Goal: Information Seeking & Learning: Learn about a topic

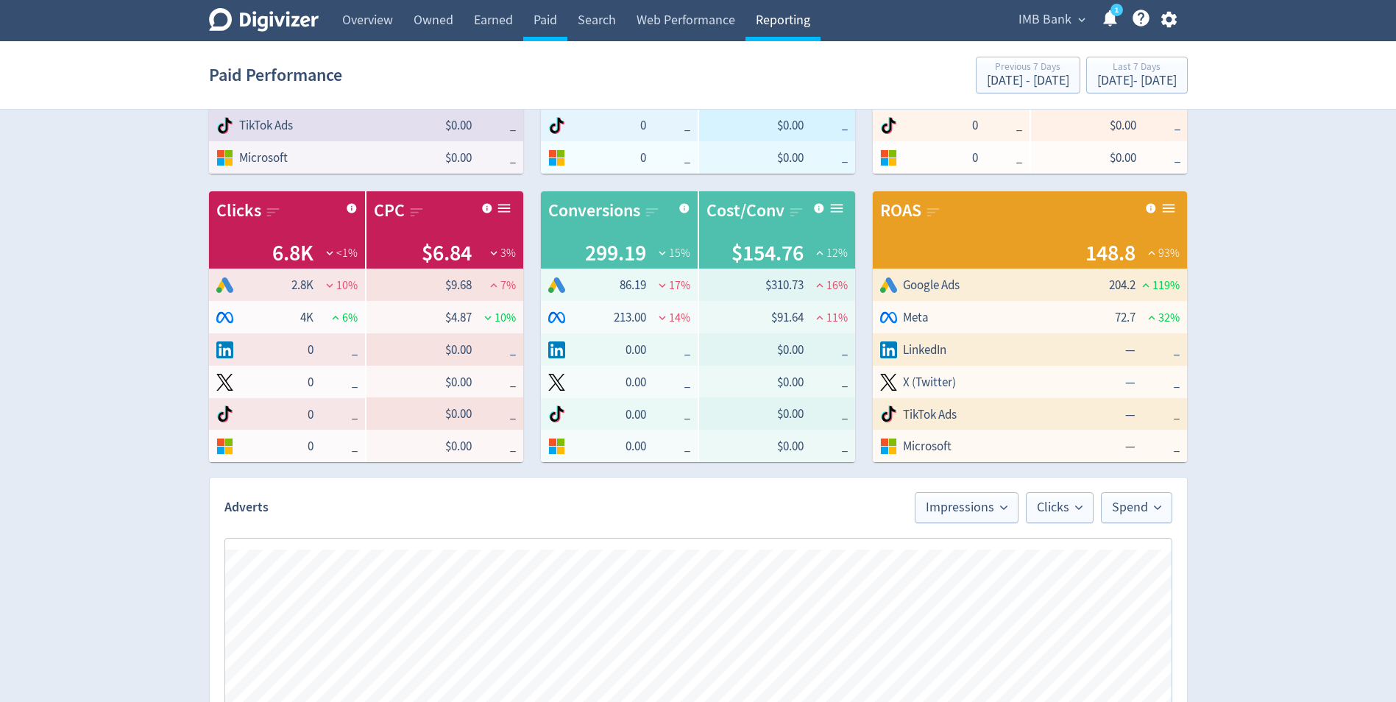
scroll to position [0, 1462]
click at [792, 16] on link "Reporting" at bounding box center [782, 20] width 75 height 41
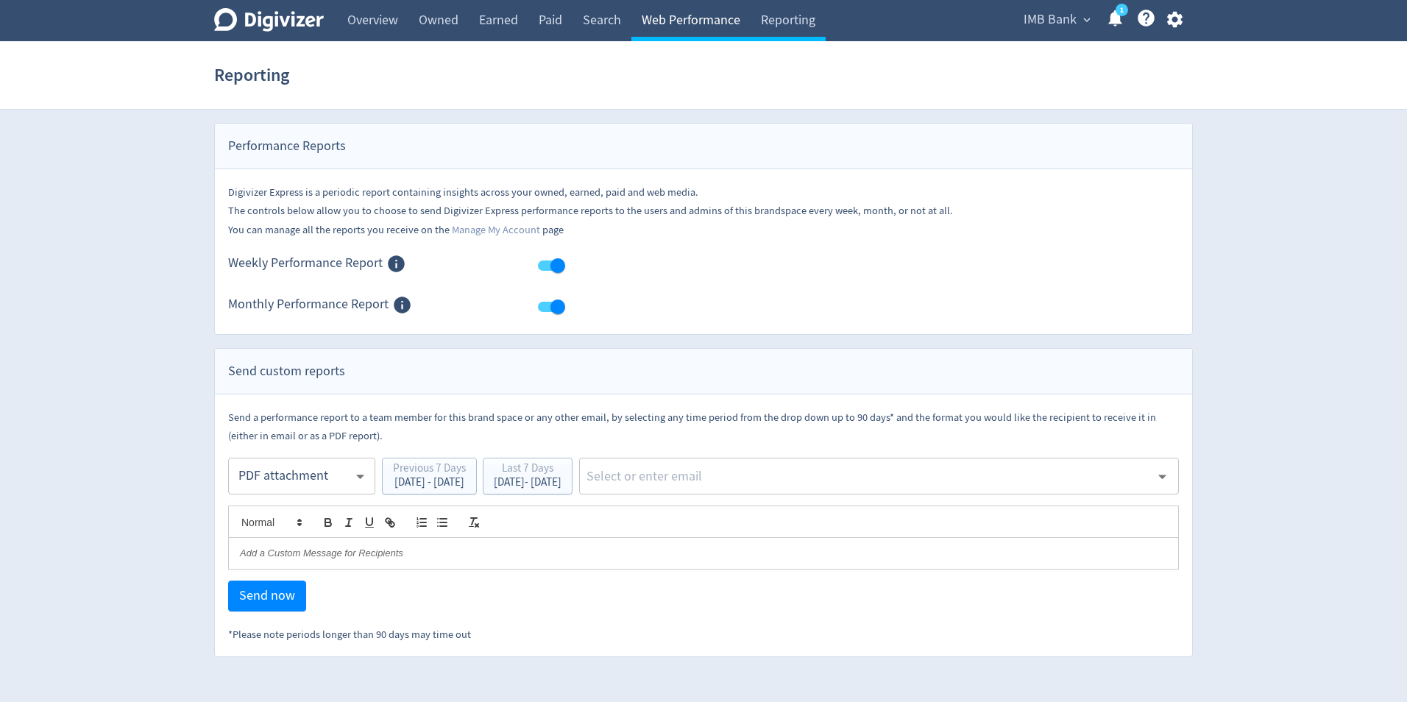
click at [714, 23] on link "Web Performance" at bounding box center [690, 20] width 119 height 41
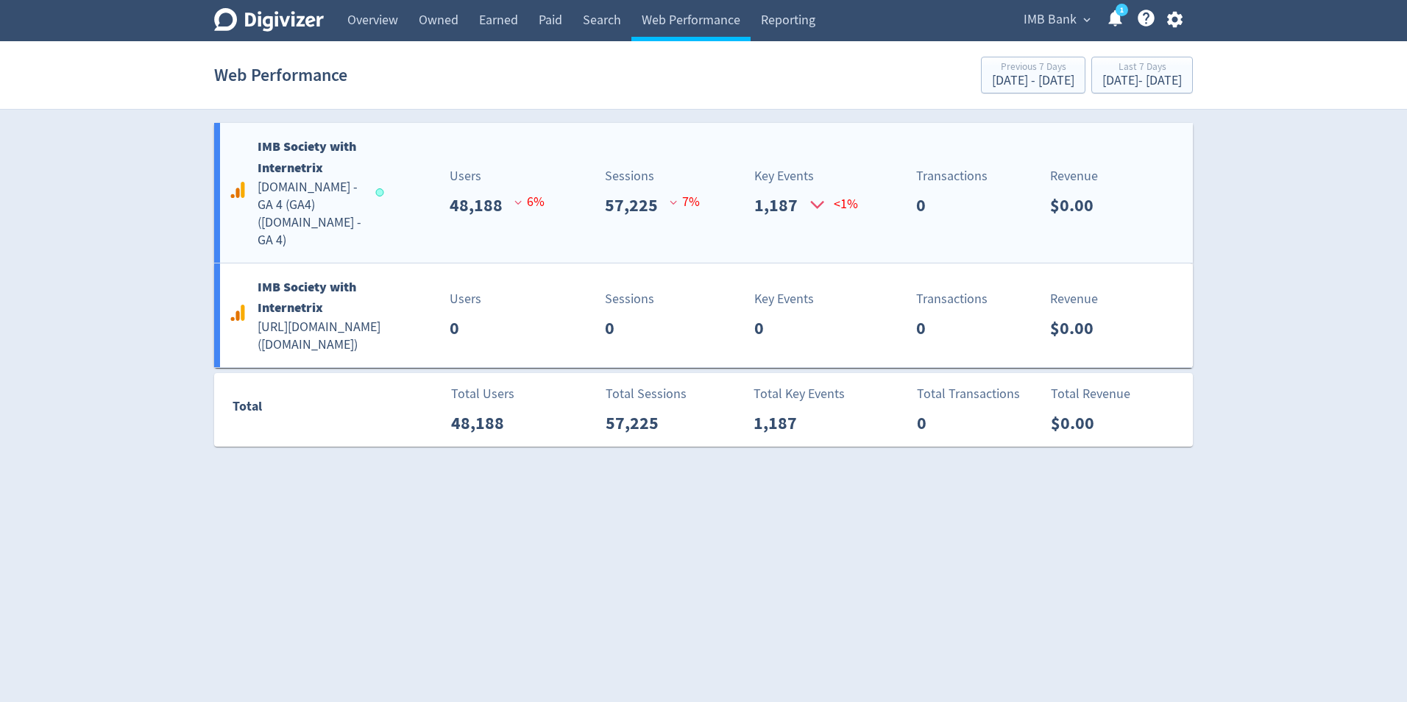
click at [320, 203] on h5 "[DOMAIN_NAME] - GA 4 (GA4) ( [DOMAIN_NAME] - GA 4 )" at bounding box center [310, 214] width 104 height 71
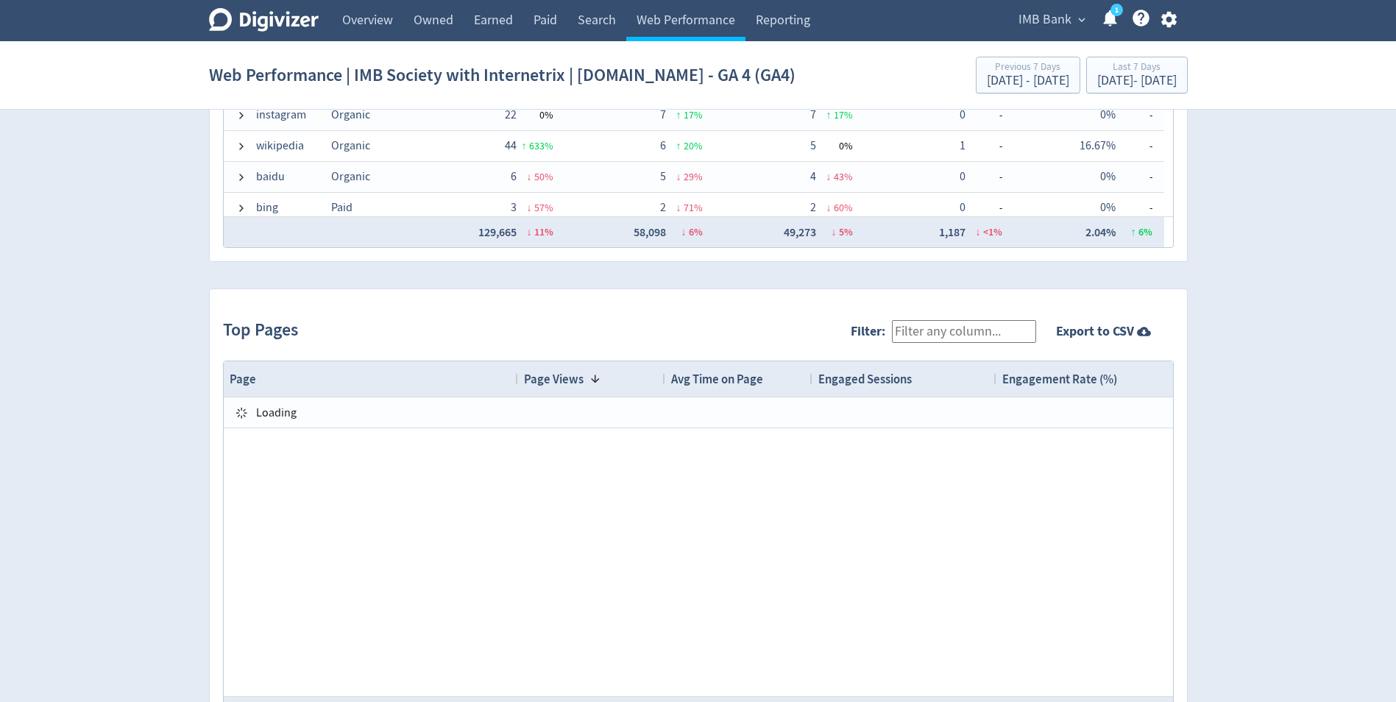
scroll to position [1442, 0]
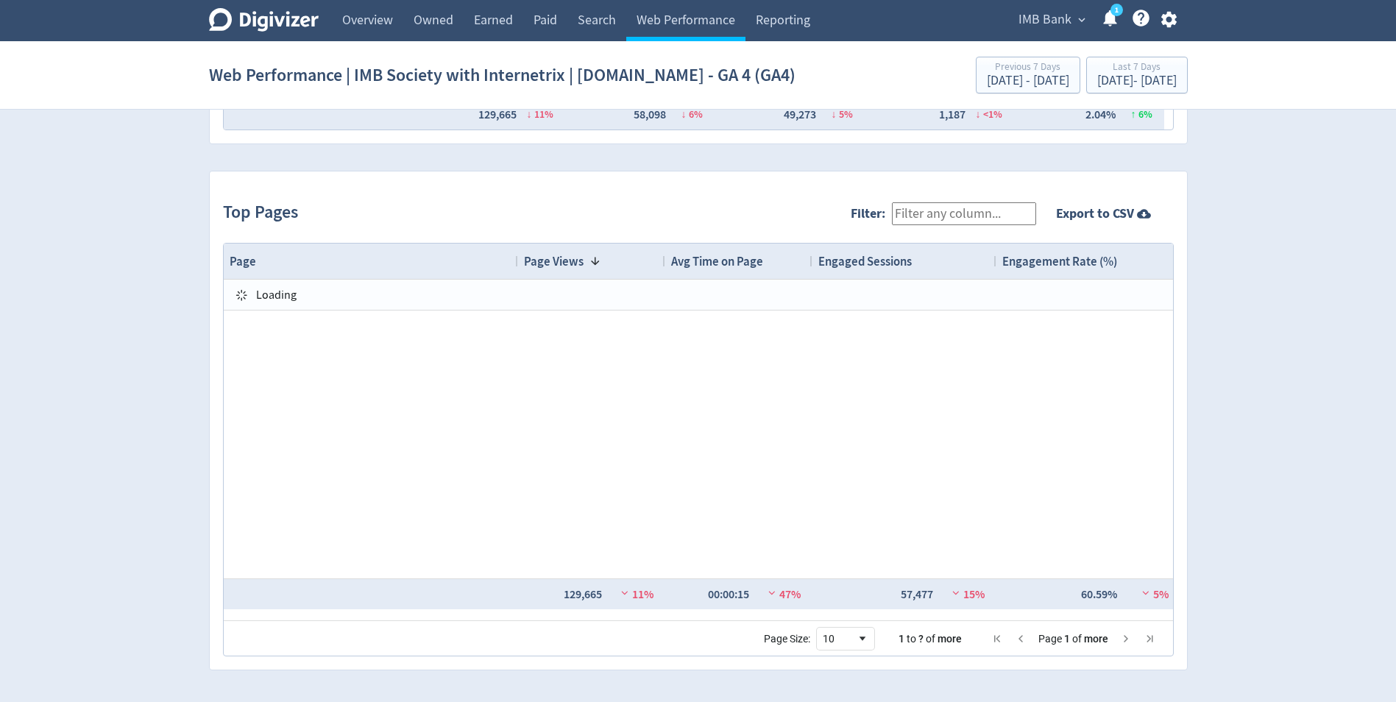
click at [967, 217] on input "Filter:" at bounding box center [964, 213] width 144 height 23
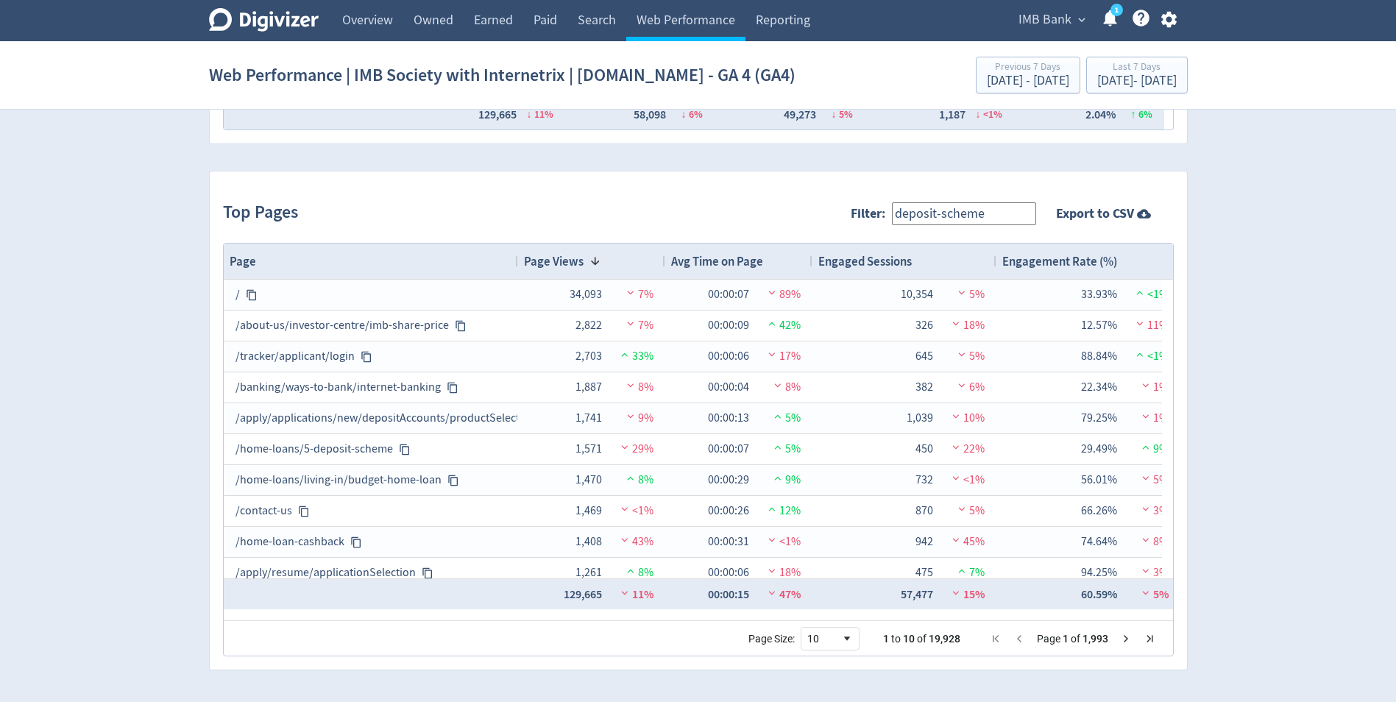
type input "deposit-scheme"
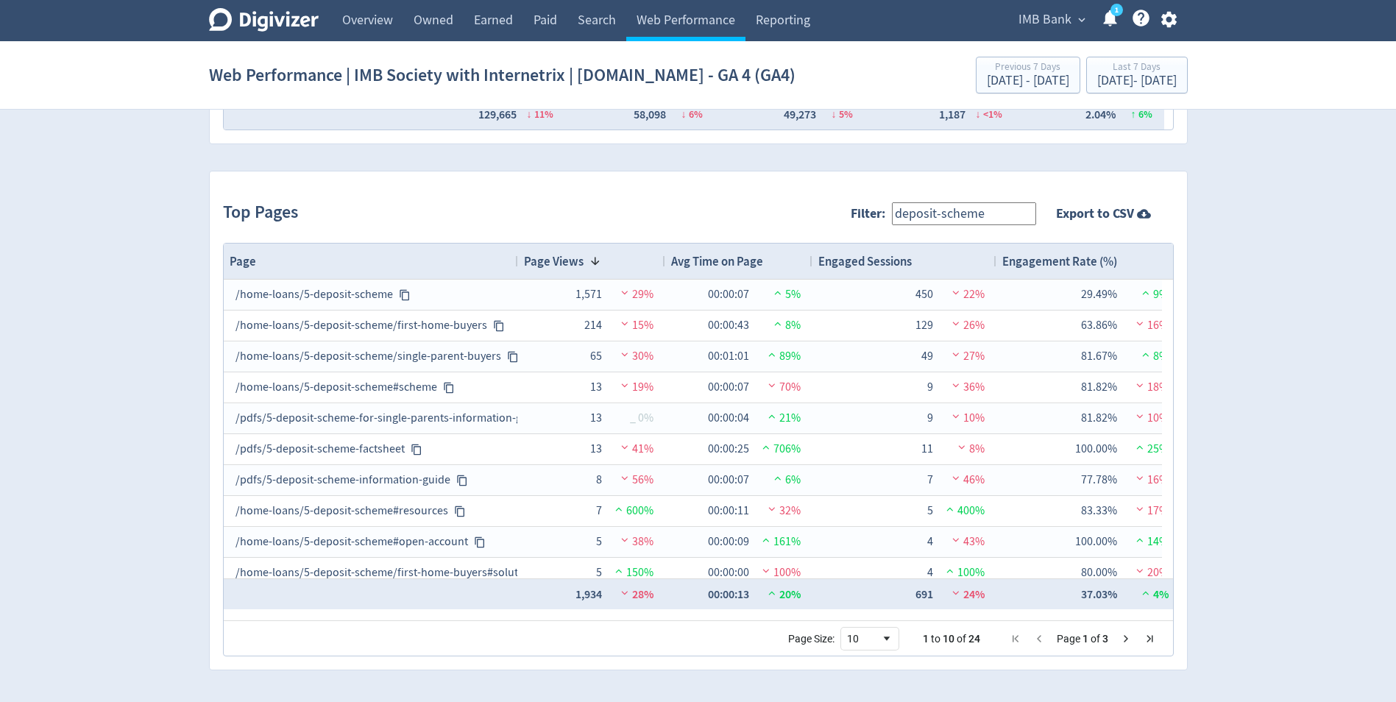
click at [1097, 72] on div "Last 7 Days" at bounding box center [1136, 68] width 79 height 13
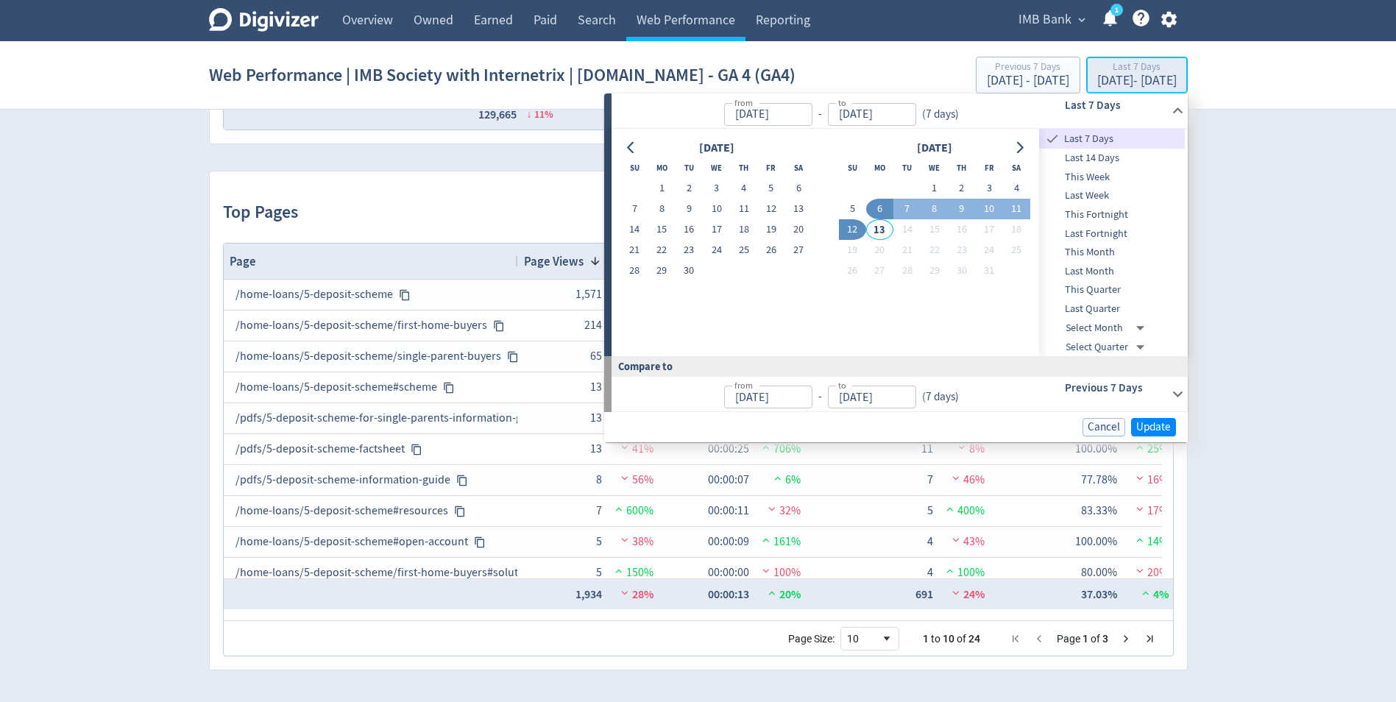
type input "[DATE]"
click at [1110, 235] on span "Last Fortnight" at bounding box center [1112, 234] width 146 height 16
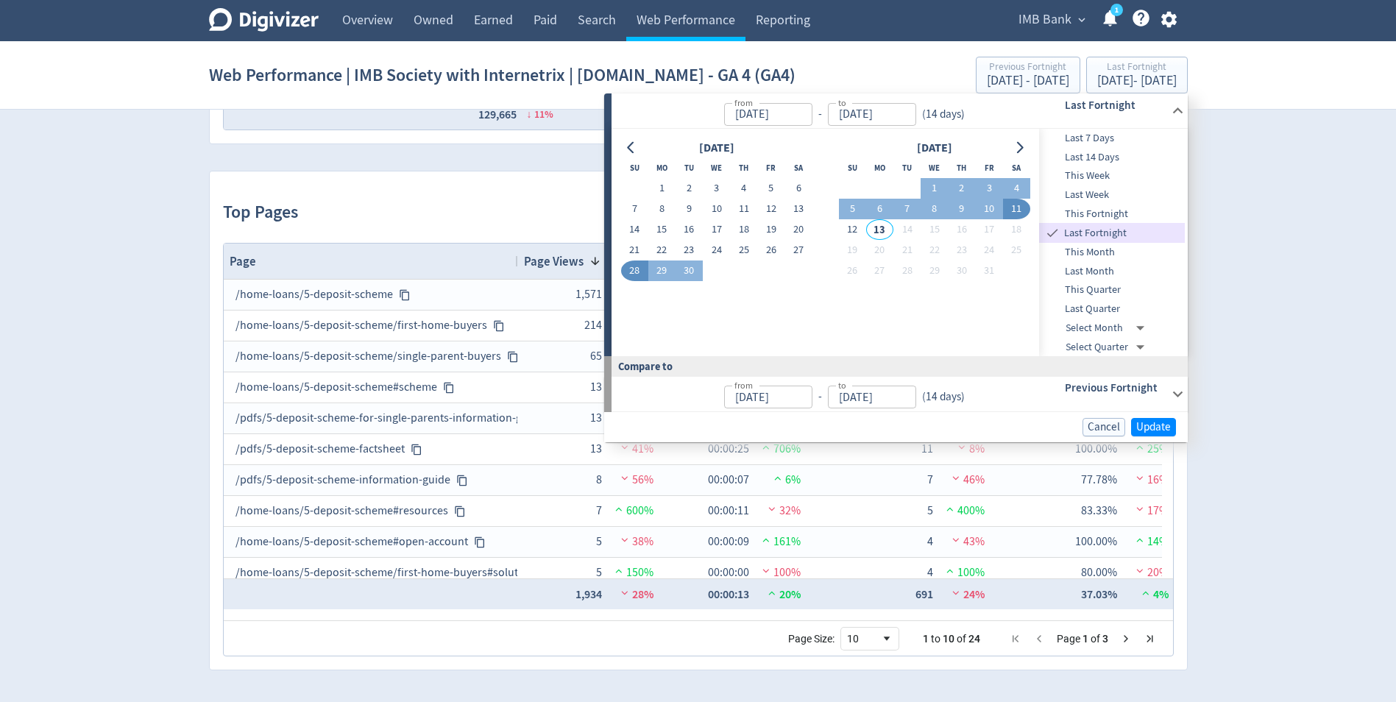
type input "[DATE]"
click at [1143, 422] on span "Update" at bounding box center [1153, 427] width 35 height 11
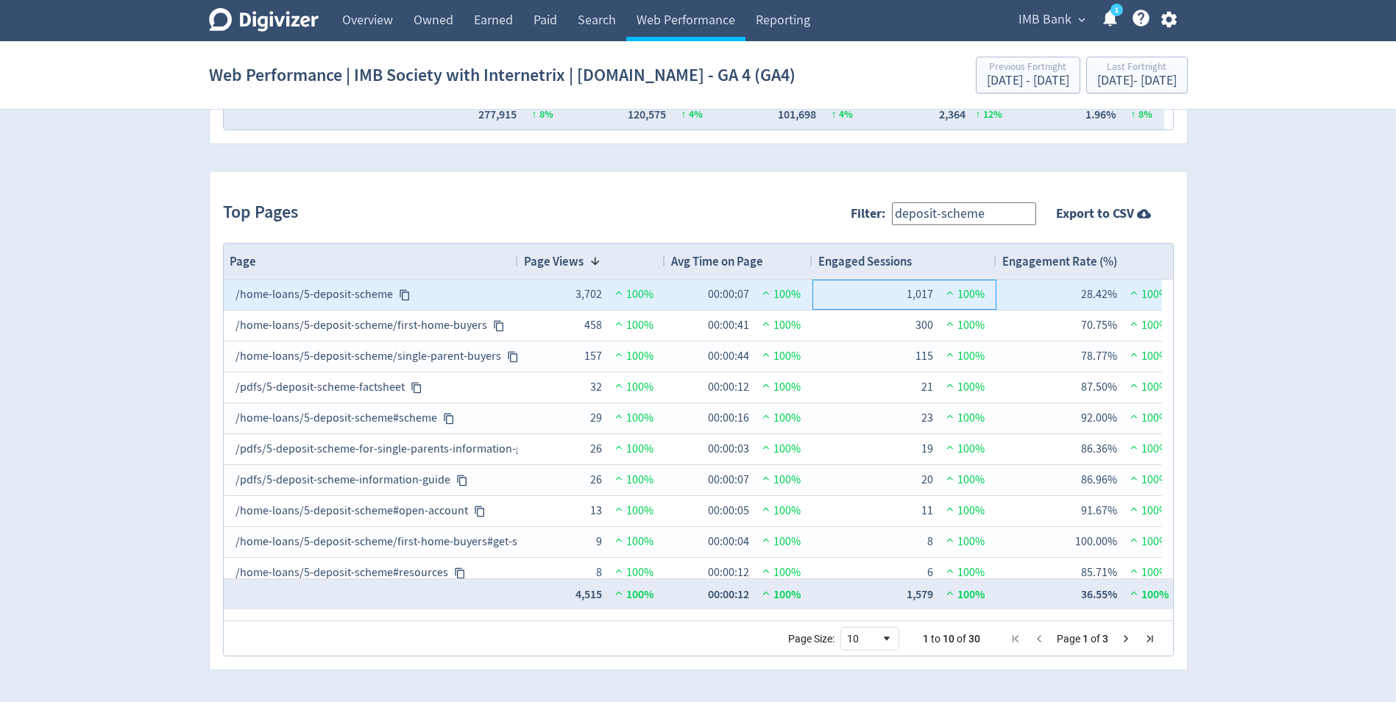
click at [875, 299] on div "1,017 100%" at bounding box center [904, 294] width 160 height 29
